Goal: Task Accomplishment & Management: Manage account settings

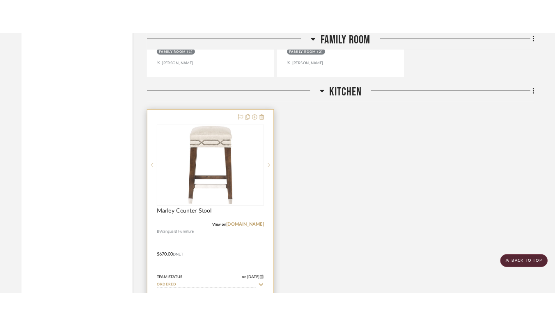
scroll to position [1286, 0]
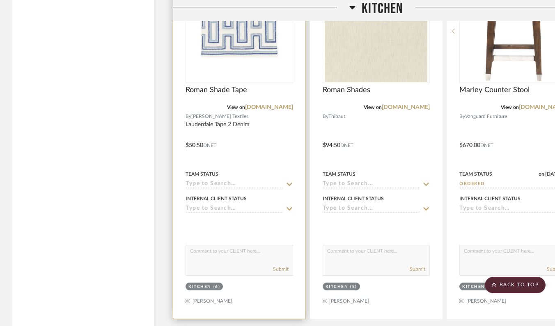
scroll to position [1446, 0]
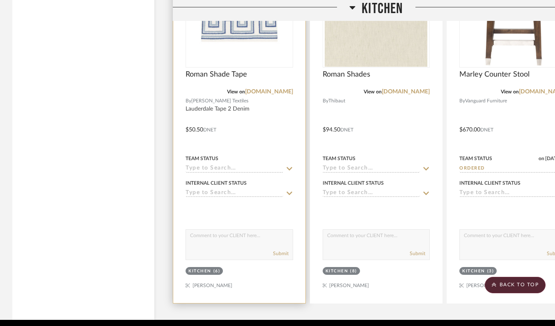
click at [239, 167] on input at bounding box center [234, 169] width 98 height 8
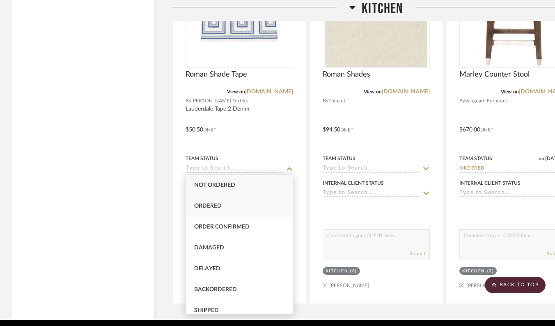
click at [239, 212] on div "Ordered" at bounding box center [239, 206] width 107 height 21
type input "[DATE]"
type input "Ordered"
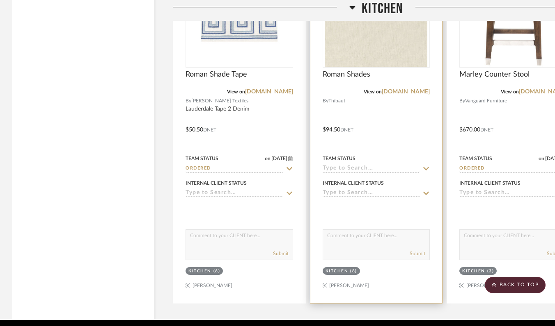
click at [334, 169] on input at bounding box center [371, 169] width 98 height 8
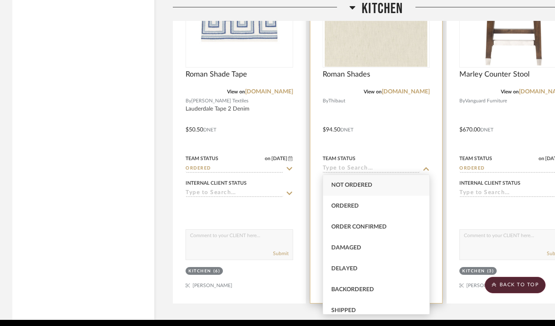
drag, startPoint x: 336, startPoint y: 229, endPoint x: 329, endPoint y: 224, distance: 9.1
click at [336, 229] on span "Order Confirmed" at bounding box center [358, 227] width 55 height 6
type input "[DATE]"
type input "Order Confirmed"
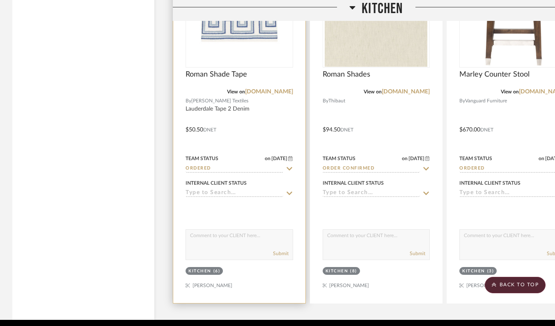
click at [242, 167] on input "Ordered" at bounding box center [234, 169] width 98 height 8
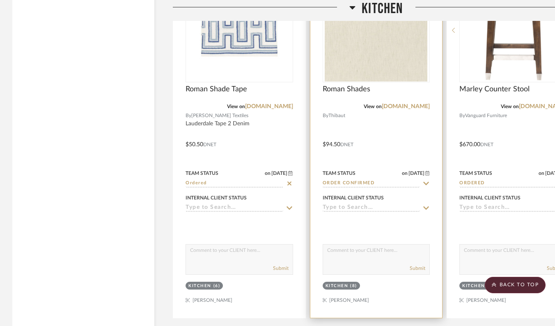
scroll to position [1433, 0]
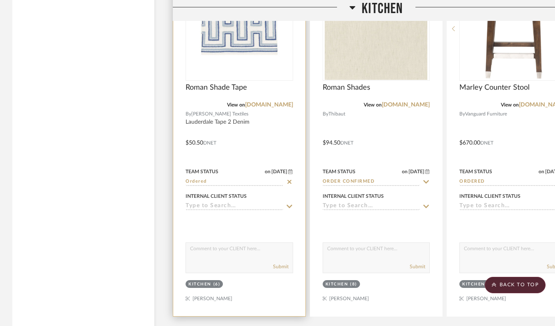
click at [0, 0] on img at bounding box center [0, 0] width 0 height 0
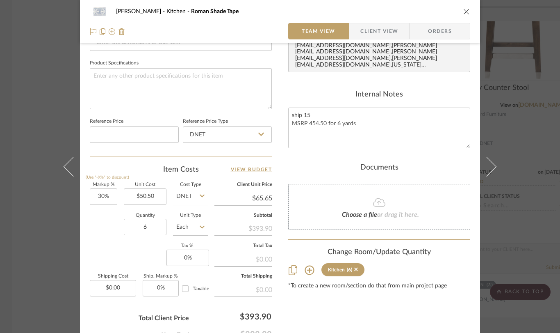
scroll to position [429, 0]
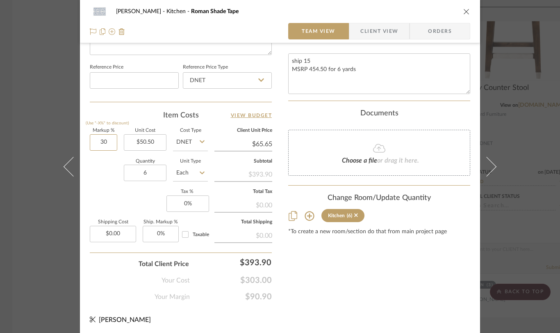
drag, startPoint x: 110, startPoint y: 142, endPoint x: 80, endPoint y: 139, distance: 30.8
drag, startPoint x: 102, startPoint y: 141, endPoint x: 95, endPoint y: 140, distance: 6.6
click at [95, 140] on input "30" at bounding box center [103, 142] width 27 height 16
type input "0%"
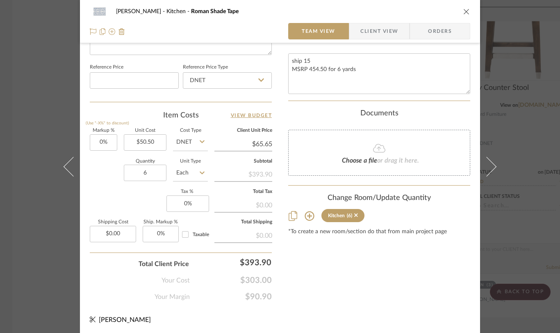
click at [107, 190] on div "Markup % (Use "-X%" to discount) 0% Unit Cost $50.50 Cost Type DNET Client Unit…" at bounding box center [181, 188] width 182 height 120
type input "$50.50"
click at [113, 229] on input "0.00" at bounding box center [113, 234] width 46 height 16
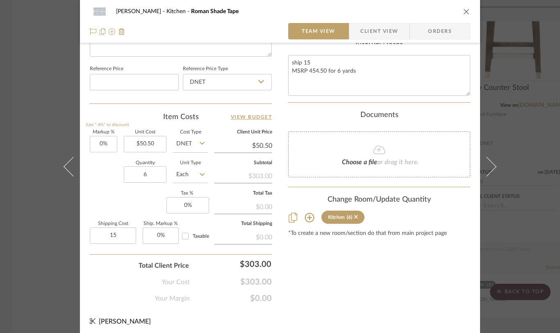
type input "$15.00"
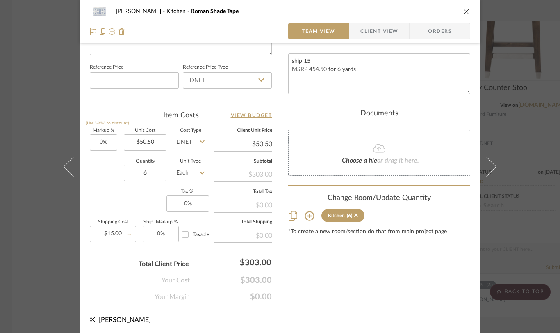
click at [155, 278] on div "Your Cost $303.00" at bounding box center [181, 277] width 182 height 16
click at [498, 224] on button at bounding box center [491, 166] width 23 height 333
click at [488, 167] on icon at bounding box center [487, 166] width 20 height 20
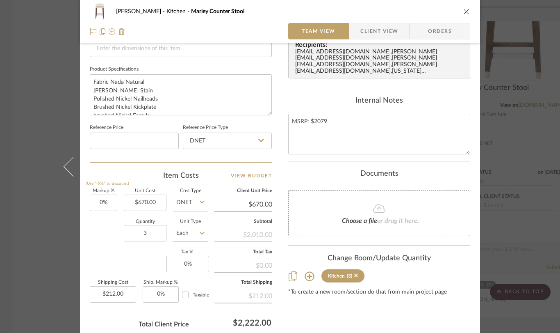
scroll to position [371, 0]
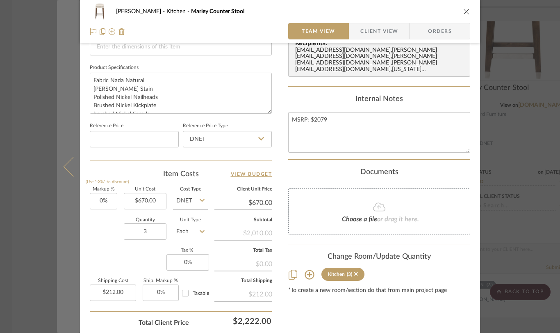
click at [63, 171] on button at bounding box center [68, 166] width 23 height 333
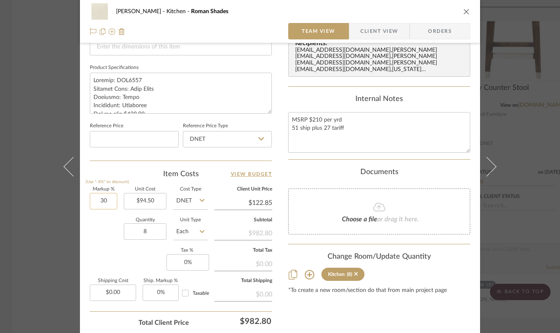
click at [108, 201] on input "30" at bounding box center [103, 201] width 27 height 16
type input "0%"
click at [109, 226] on div "Quantity 8 Unit Type Each" at bounding box center [149, 232] width 118 height 29
type input "$94.50"
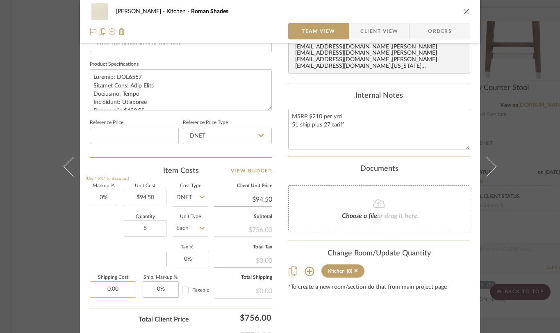
click at [118, 291] on input "0.00" at bounding box center [113, 289] width 46 height 16
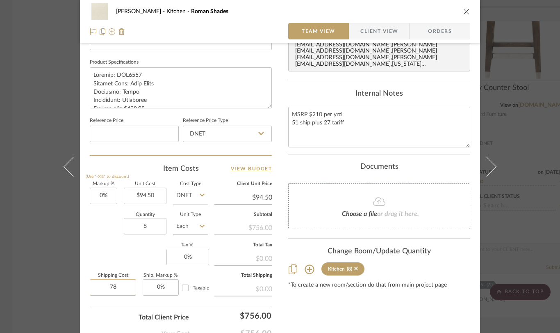
scroll to position [376, 0]
type input "$78.00"
click at [313, 313] on div "Content here copies to Client View - confirm visibility there. Show in Client D…" at bounding box center [379, 17] width 182 height 675
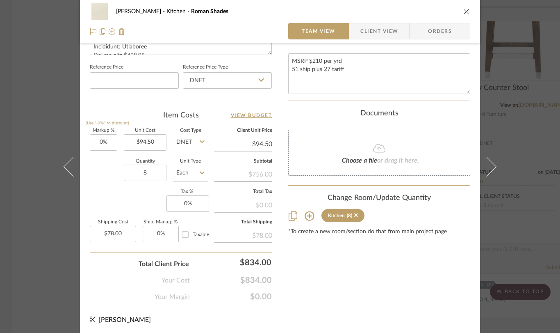
scroll to position [0, 0]
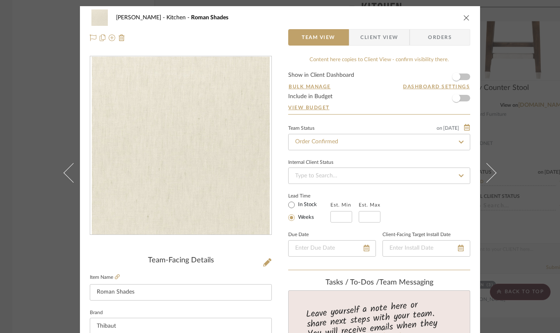
click at [464, 18] on icon "close" at bounding box center [466, 17] width 7 height 7
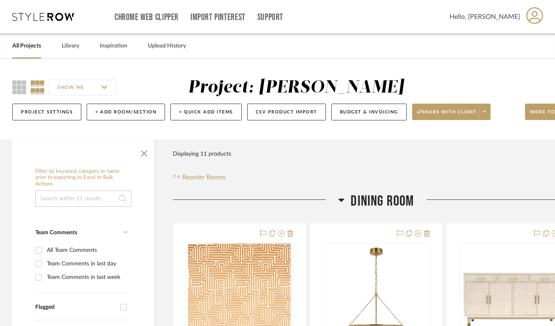
click at [38, 47] on link "All Projects" at bounding box center [26, 46] width 29 height 11
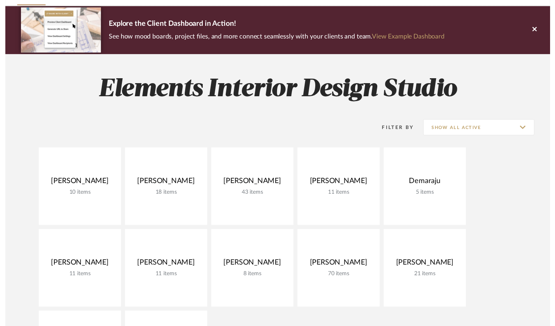
scroll to position [72, 0]
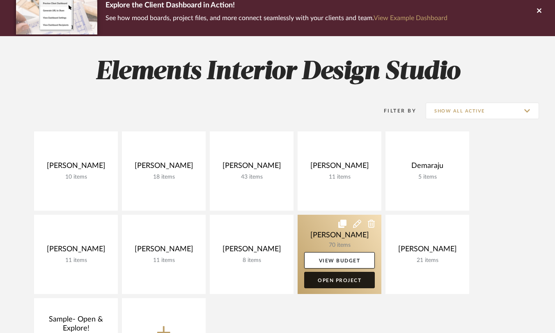
click at [339, 276] on link "Open Project" at bounding box center [339, 280] width 71 height 16
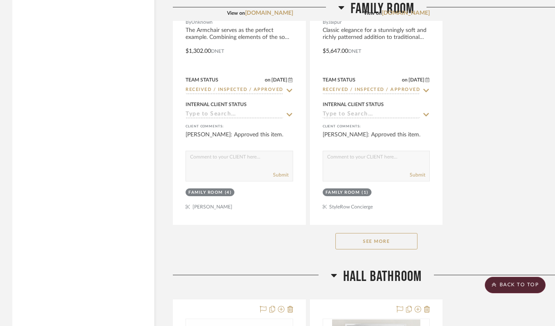
scroll to position [2060, 0]
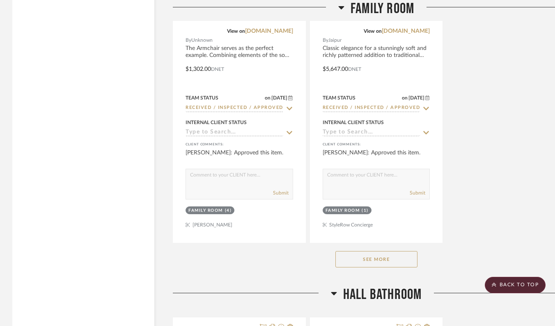
click at [396, 258] on button "See More" at bounding box center [376, 259] width 82 height 16
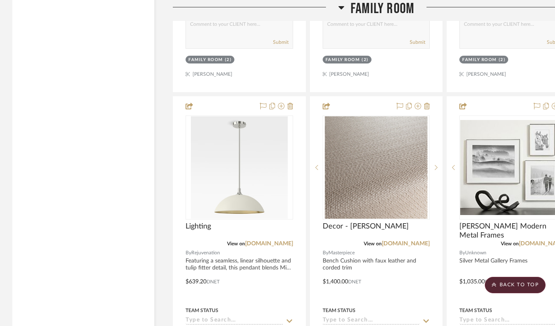
scroll to position [2942, 0]
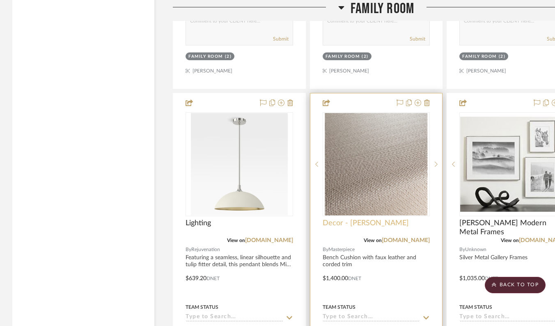
click at [357, 221] on span "Decor - Bench Cushion" at bounding box center [365, 223] width 86 height 9
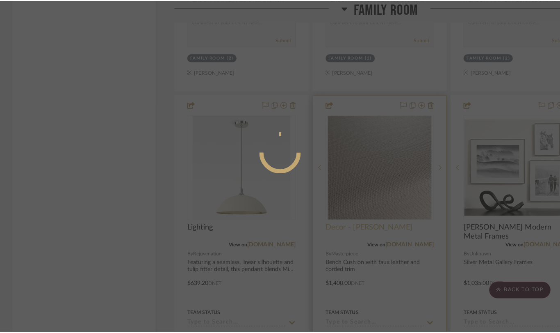
scroll to position [0, 0]
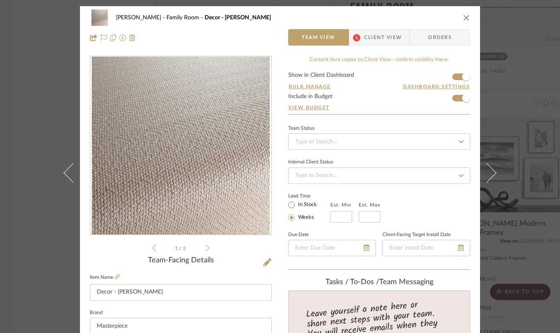
click at [464, 18] on icon "close" at bounding box center [466, 17] width 7 height 7
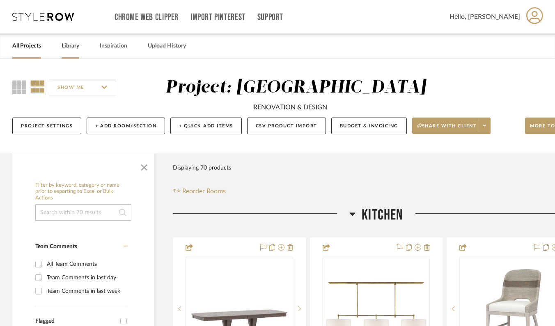
click at [71, 47] on link "Library" at bounding box center [71, 46] width 18 height 11
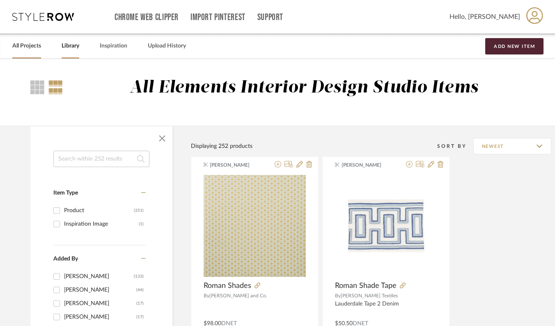
click at [34, 44] on link "All Projects" at bounding box center [26, 46] width 29 height 11
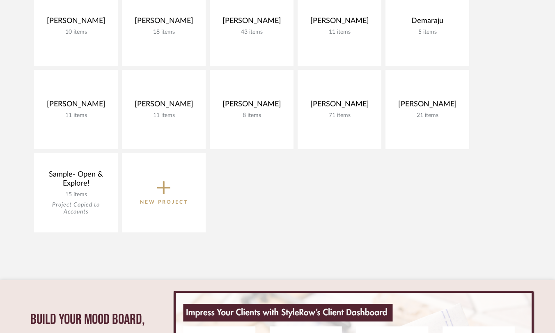
scroll to position [223, 0]
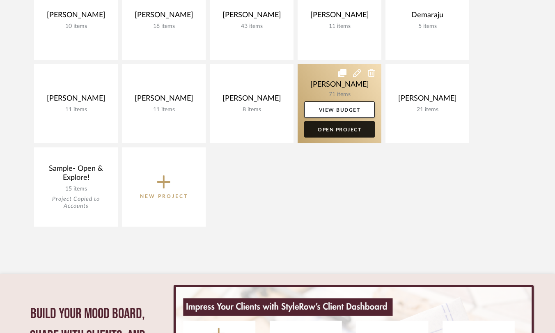
click at [332, 133] on link "Open Project" at bounding box center [339, 129] width 71 height 16
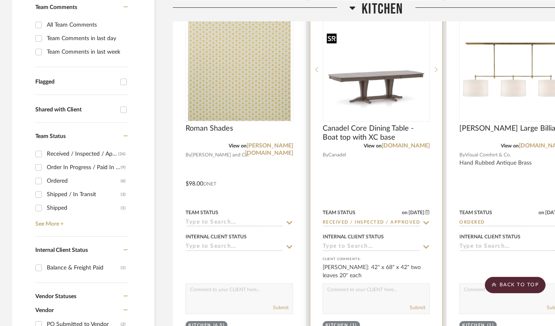
scroll to position [258, 0]
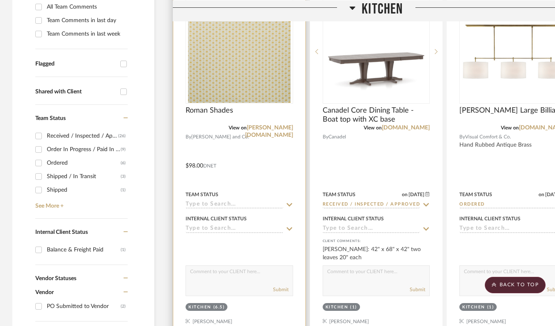
click at [273, 201] on div "Team Status" at bounding box center [238, 199] width 107 height 20
click at [285, 203] on icon at bounding box center [288, 205] width 7 height 7
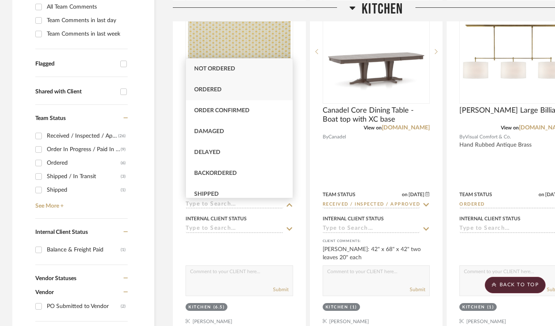
click at [246, 96] on div "Ordered" at bounding box center [239, 90] width 107 height 21
type input "[DATE]"
type input "Ordered"
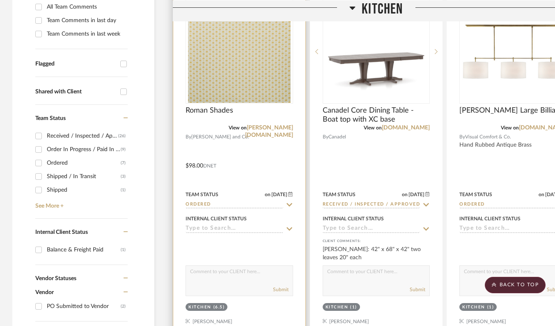
scroll to position [258, 18]
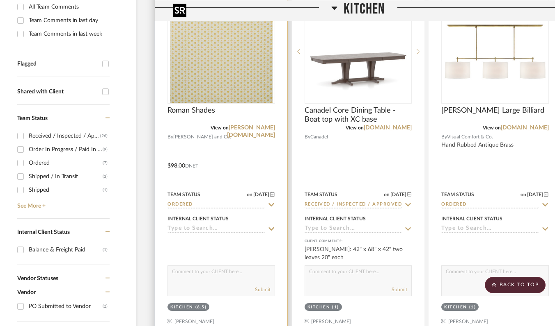
click at [230, 88] on img "0" at bounding box center [221, 51] width 103 height 103
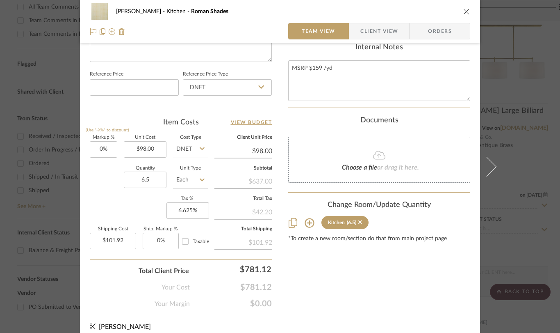
scroll to position [429, 0]
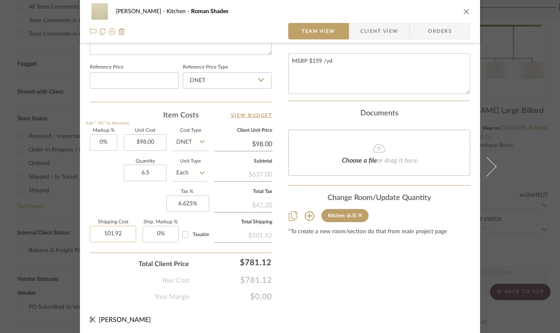
drag, startPoint x: 113, startPoint y: 233, endPoint x: 132, endPoint y: 234, distance: 18.5
click at [132, 234] on input "101.92" at bounding box center [113, 234] width 46 height 16
type input "$42.00"
click at [520, 218] on div "NEWVILLE Kitchen Roman Shades Team View Client View Orders Team-Facing Details …" at bounding box center [280, 166] width 560 height 333
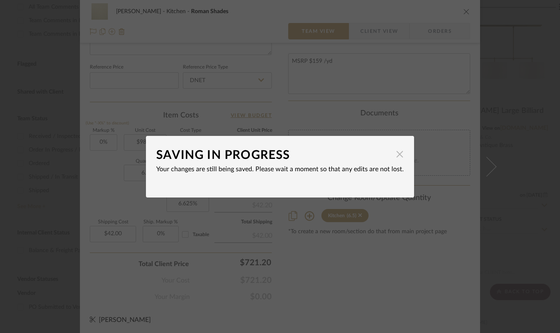
click at [393, 157] on span "button" at bounding box center [400, 154] width 16 height 16
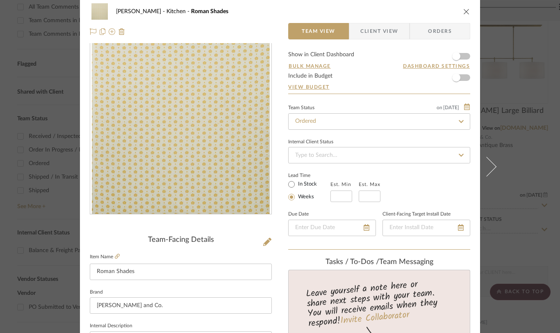
scroll to position [0, 0]
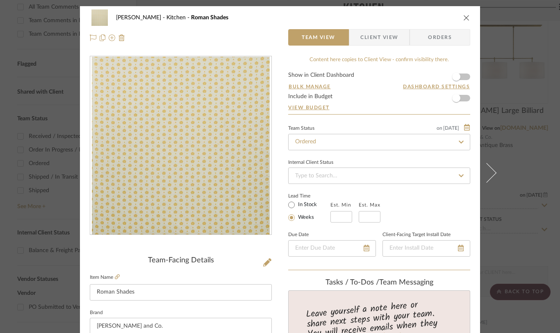
click at [465, 18] on icon "close" at bounding box center [466, 17] width 7 height 7
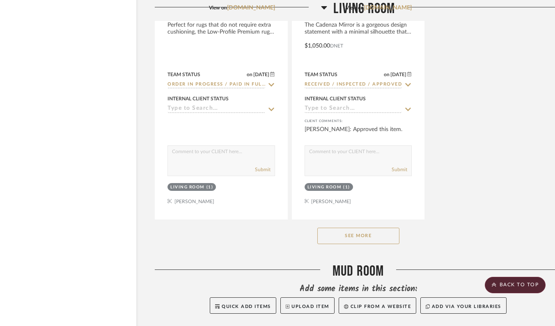
scroll to position [4104, 18]
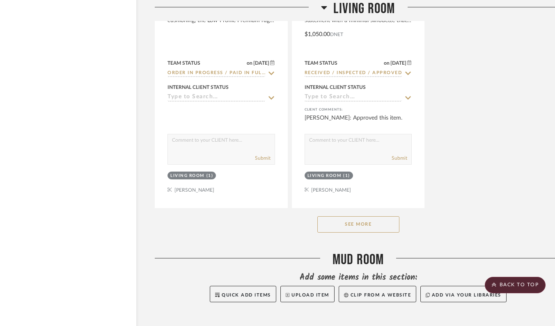
click at [388, 223] on button "See More" at bounding box center [358, 225] width 82 height 16
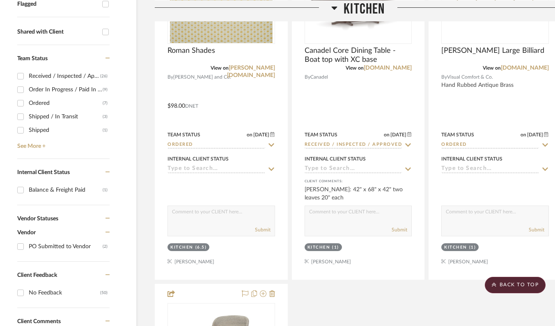
scroll to position [0, 18]
